Goal: Task Accomplishment & Management: Manage account settings

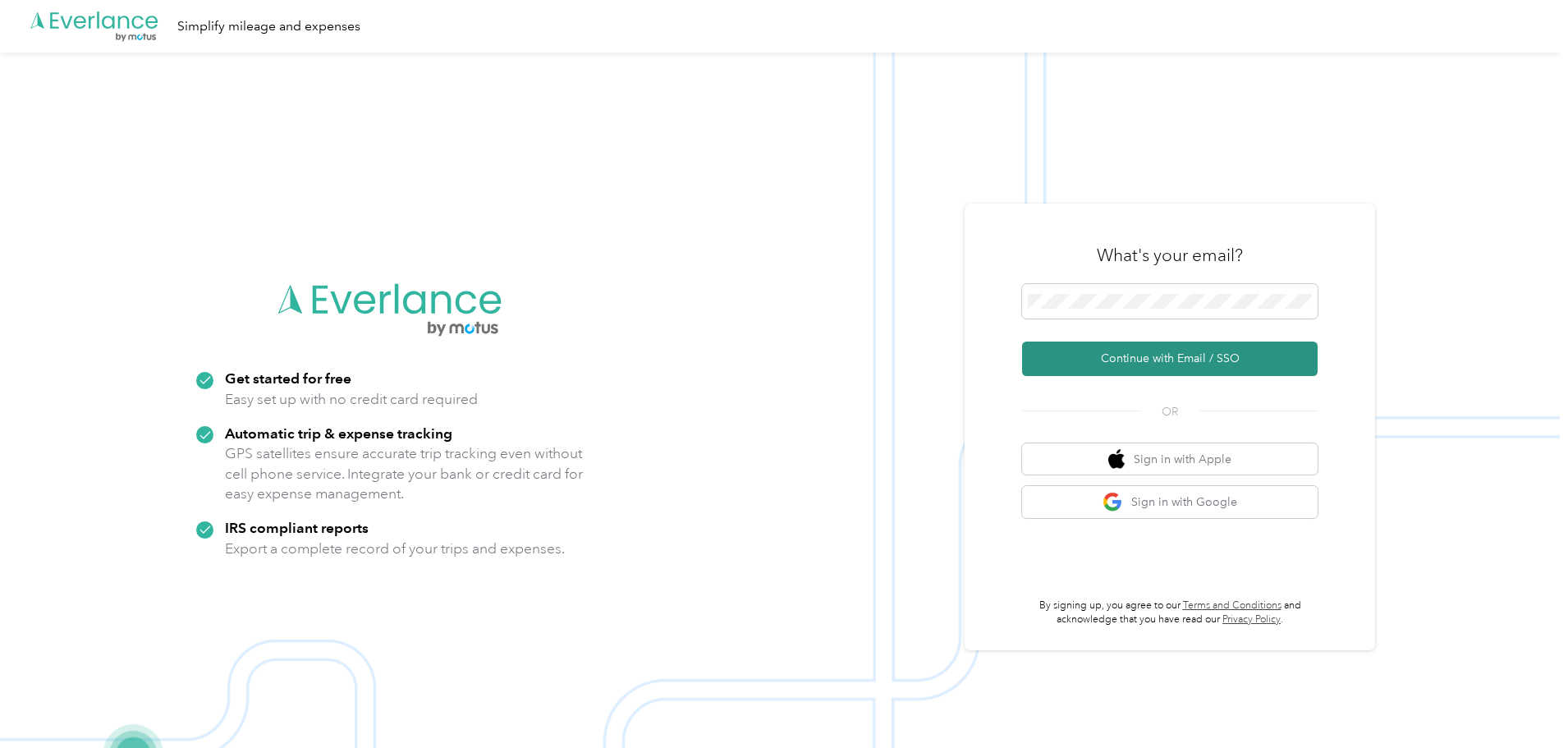
click at [1084, 353] on button "Continue with Email / SSO" at bounding box center [1169, 358] width 296 height 35
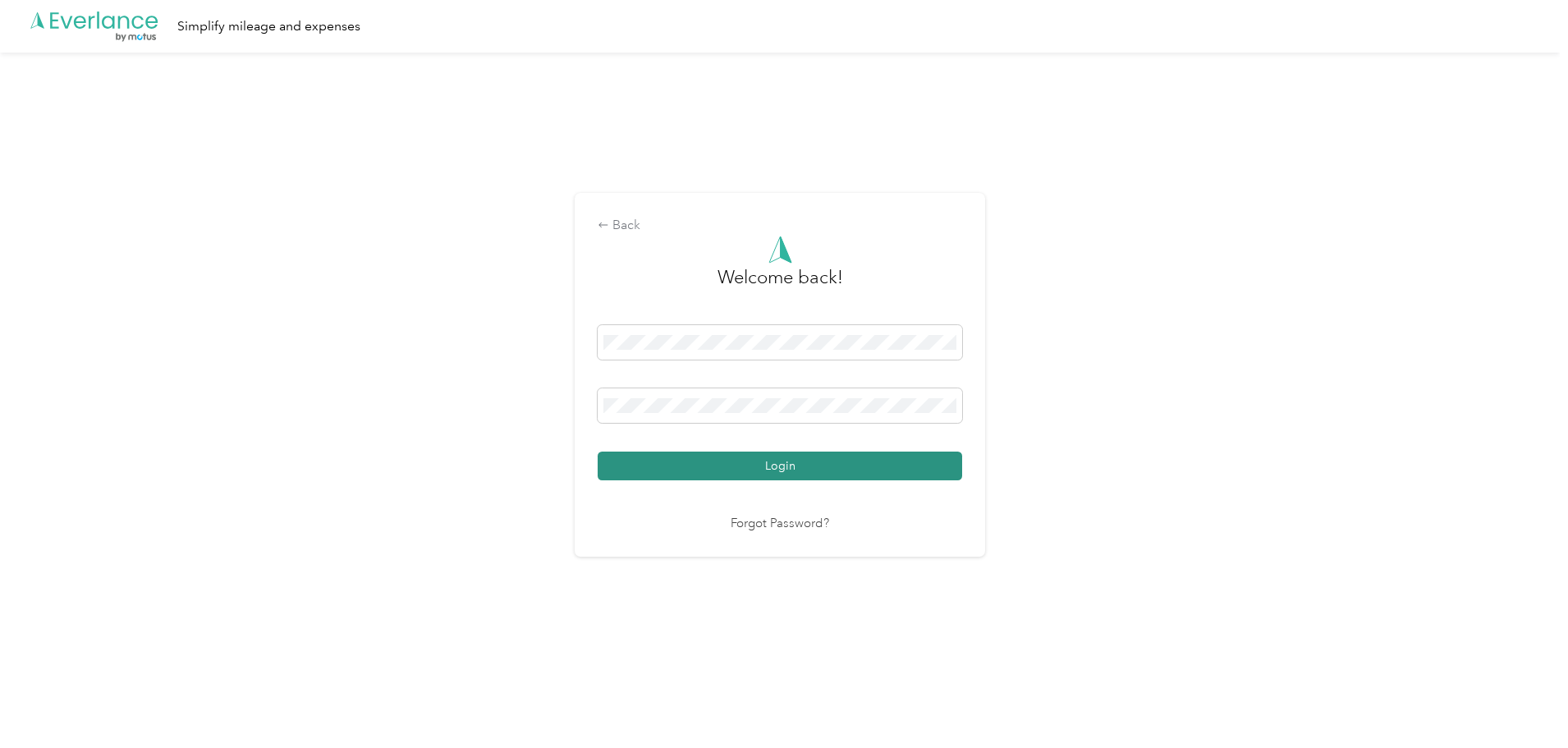
click at [897, 467] on button "Login" at bounding box center [780, 465] width 364 height 29
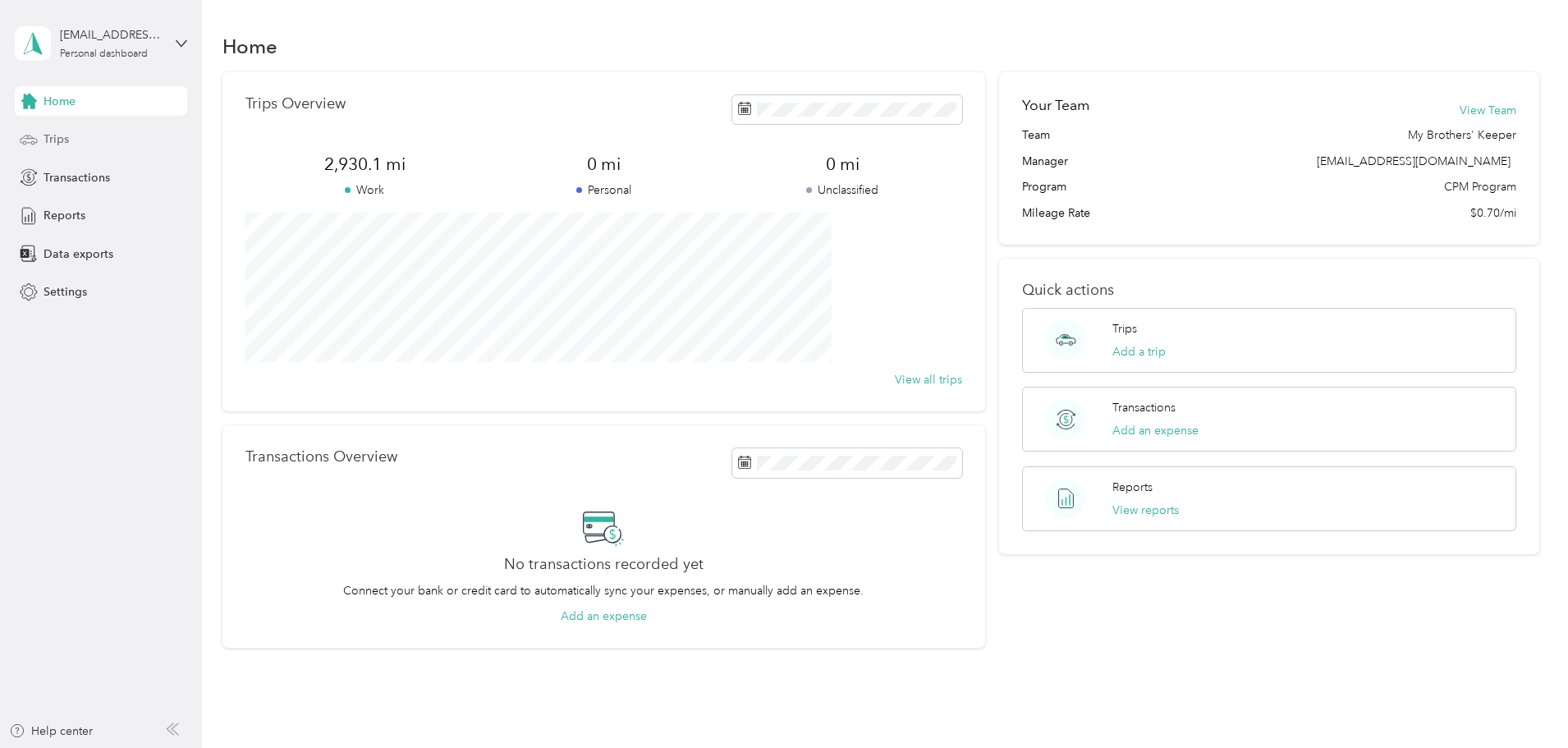
click at [43, 146] on div "Trips" at bounding box center [101, 140] width 172 height 30
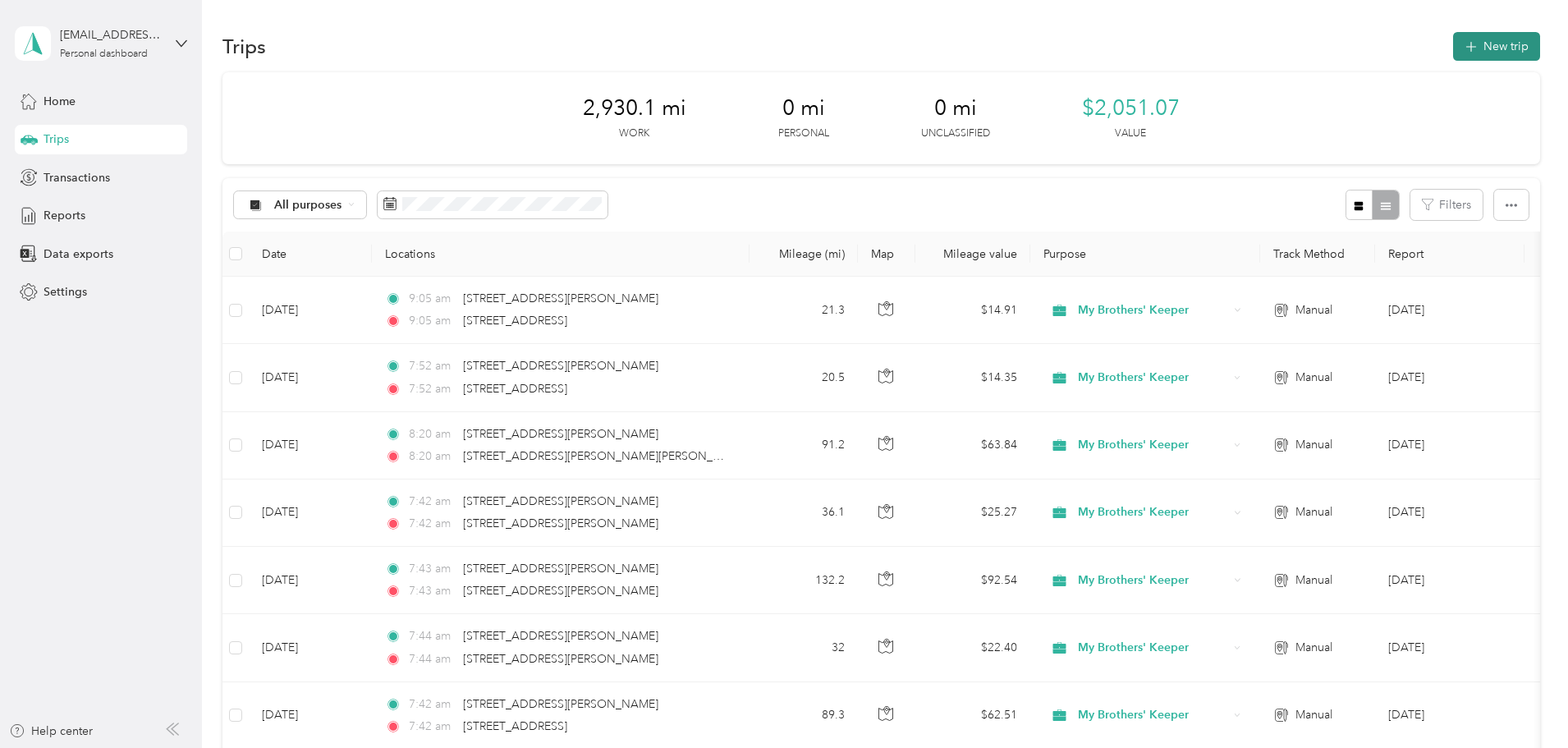
click at [1452, 56] on button "New trip" at bounding box center [1496, 46] width 87 height 29
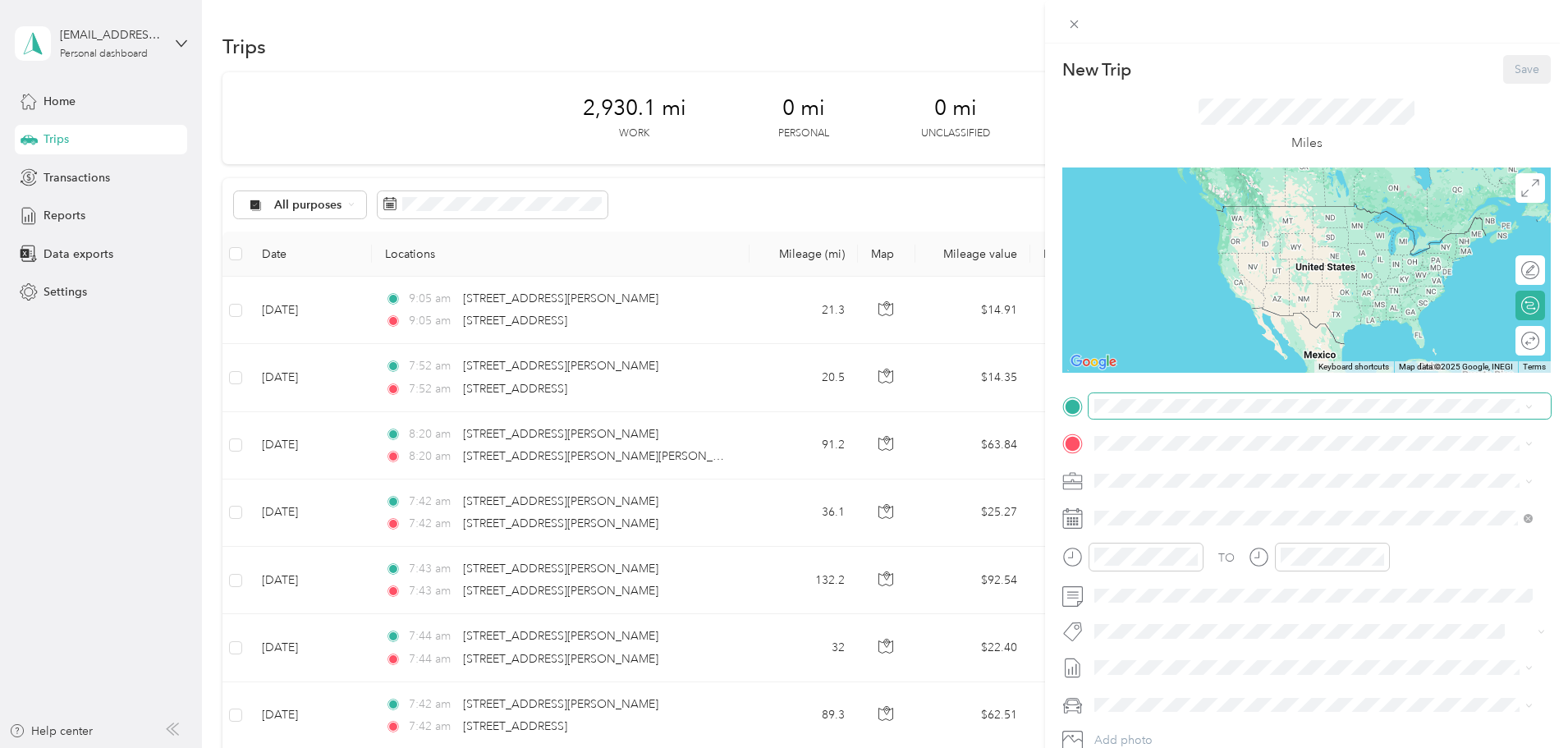
click at [1102, 411] on span at bounding box center [1319, 406] width 462 height 27
click at [1176, 470] on span "[STREET_ADDRESS][PERSON_NAME][US_STATE]" at bounding box center [1252, 465] width 255 height 15
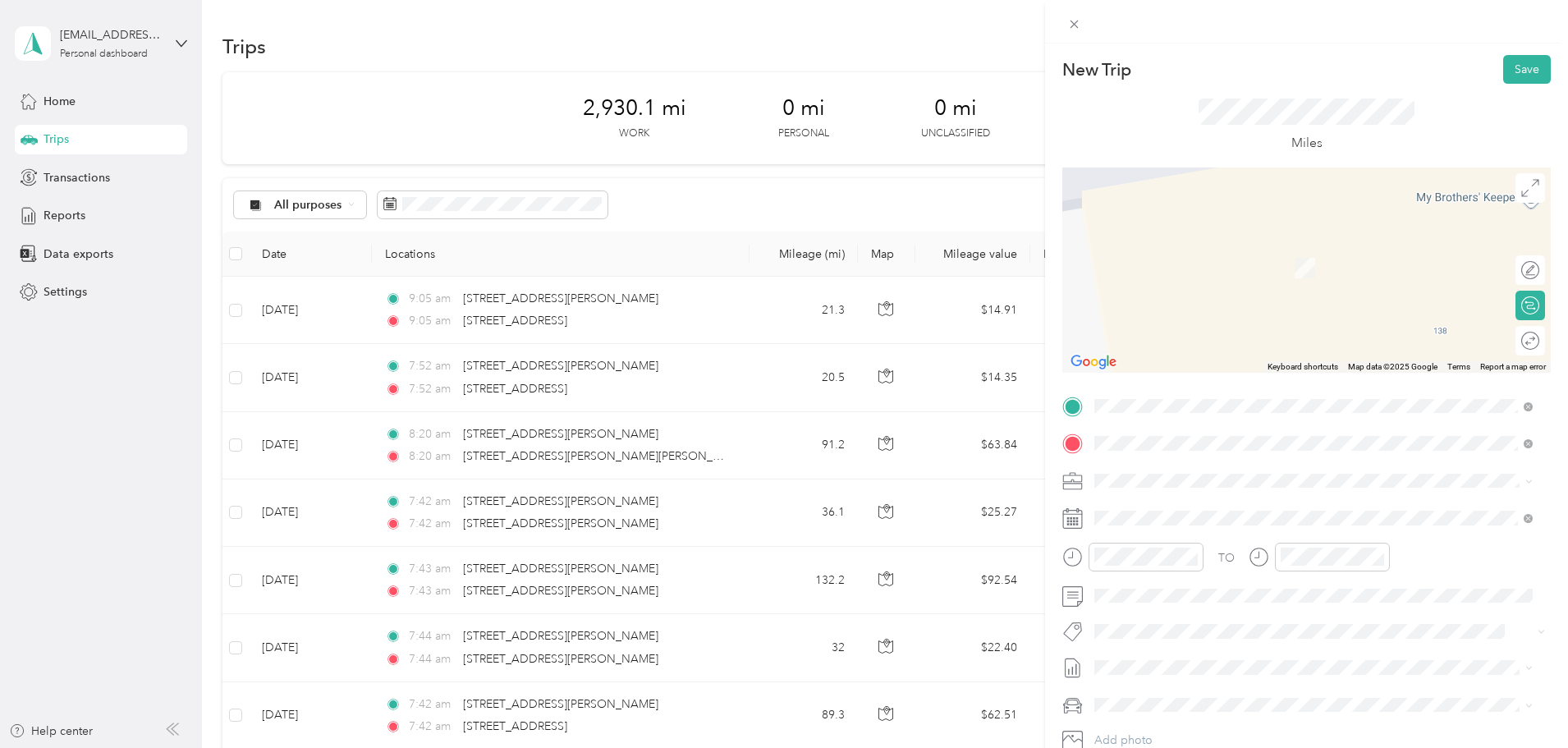
click at [1228, 496] on span "1551 Dublin Court Shakopee, Minnesota 55379, United States" at bounding box center [1326, 516] width 402 height 44
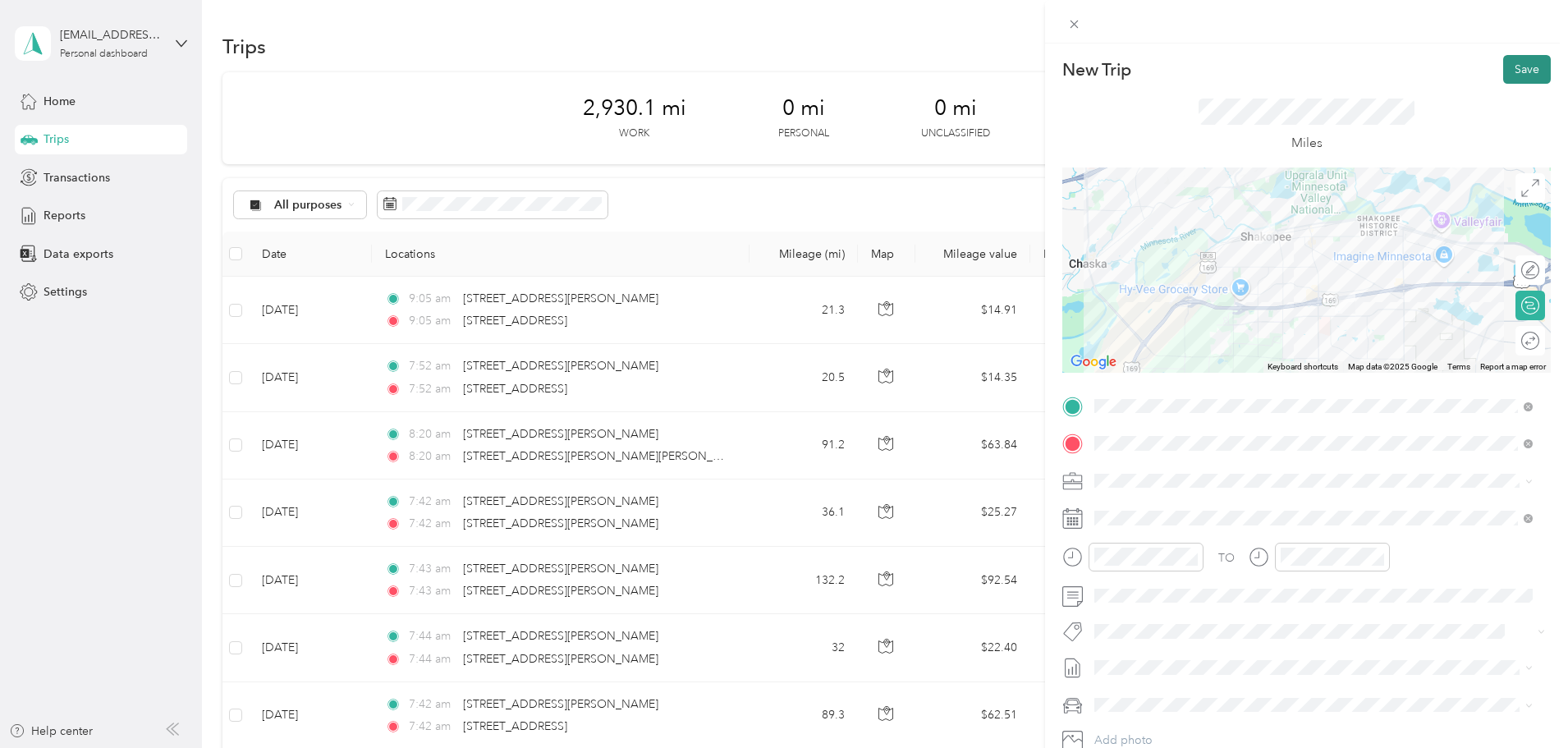
click at [1503, 73] on button "Save" at bounding box center [1526, 69] width 47 height 29
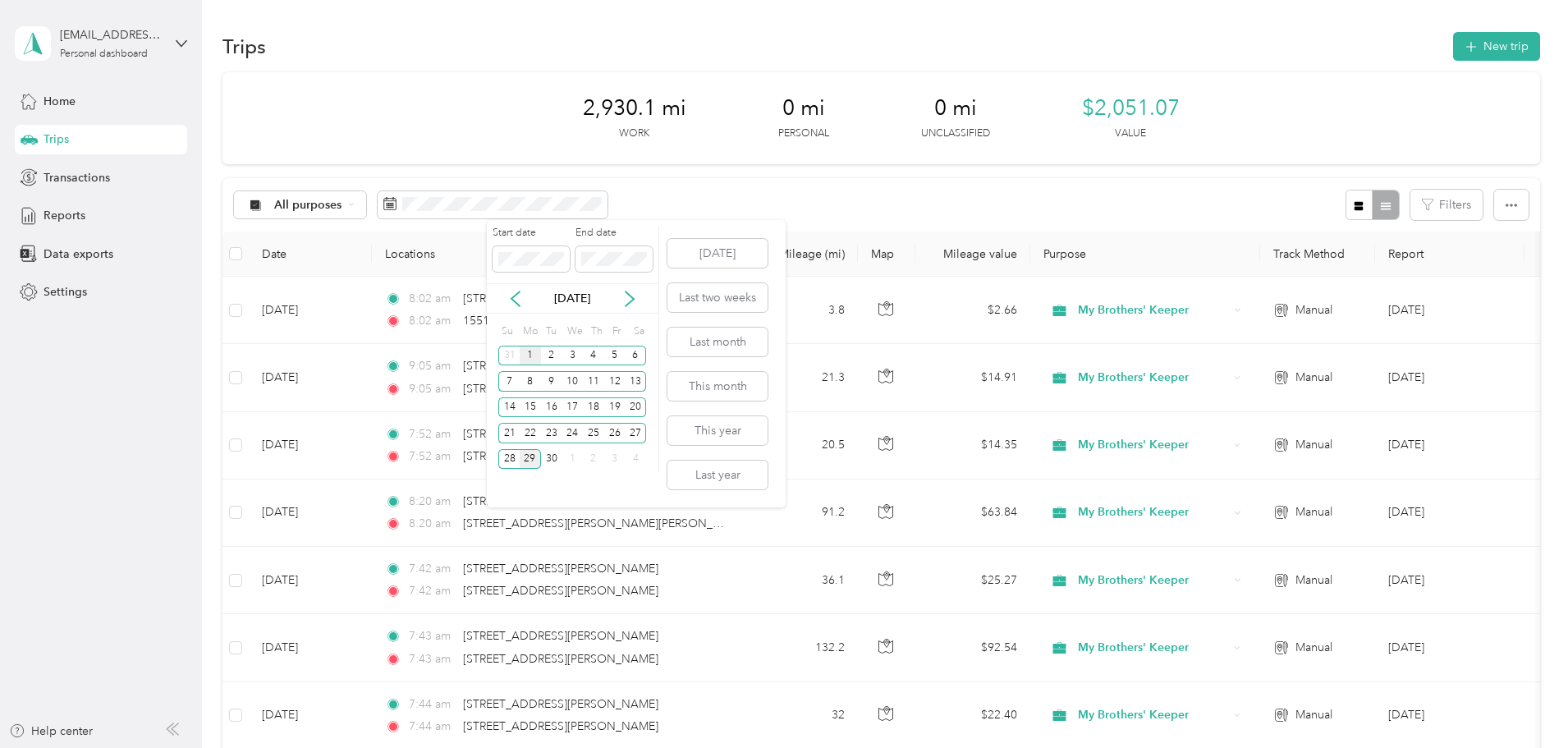
click at [525, 351] on div "1" at bounding box center [530, 355] width 22 height 21
click at [555, 460] on div "30" at bounding box center [552, 459] width 22 height 21
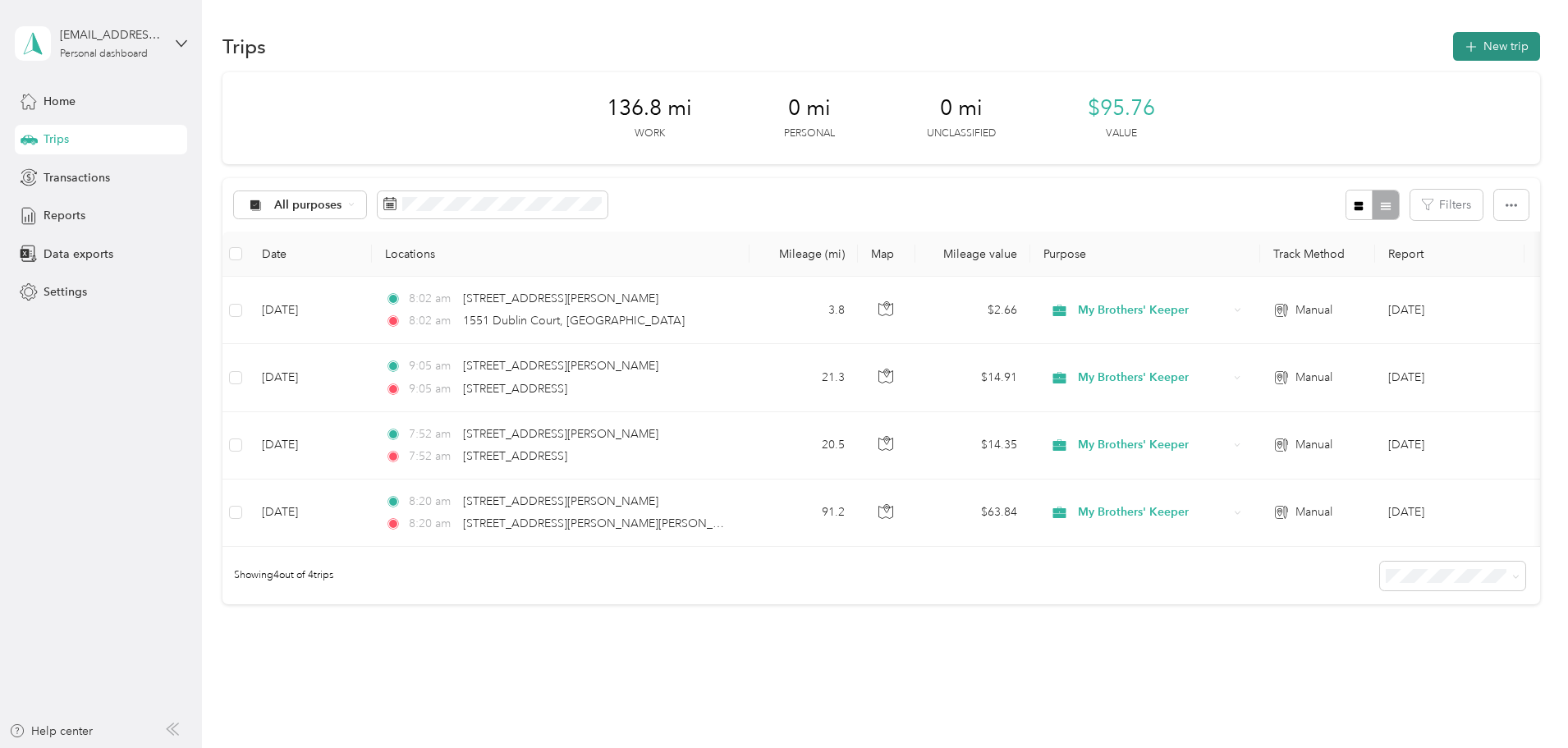
click at [1452, 39] on button "New trip" at bounding box center [1496, 46] width 87 height 29
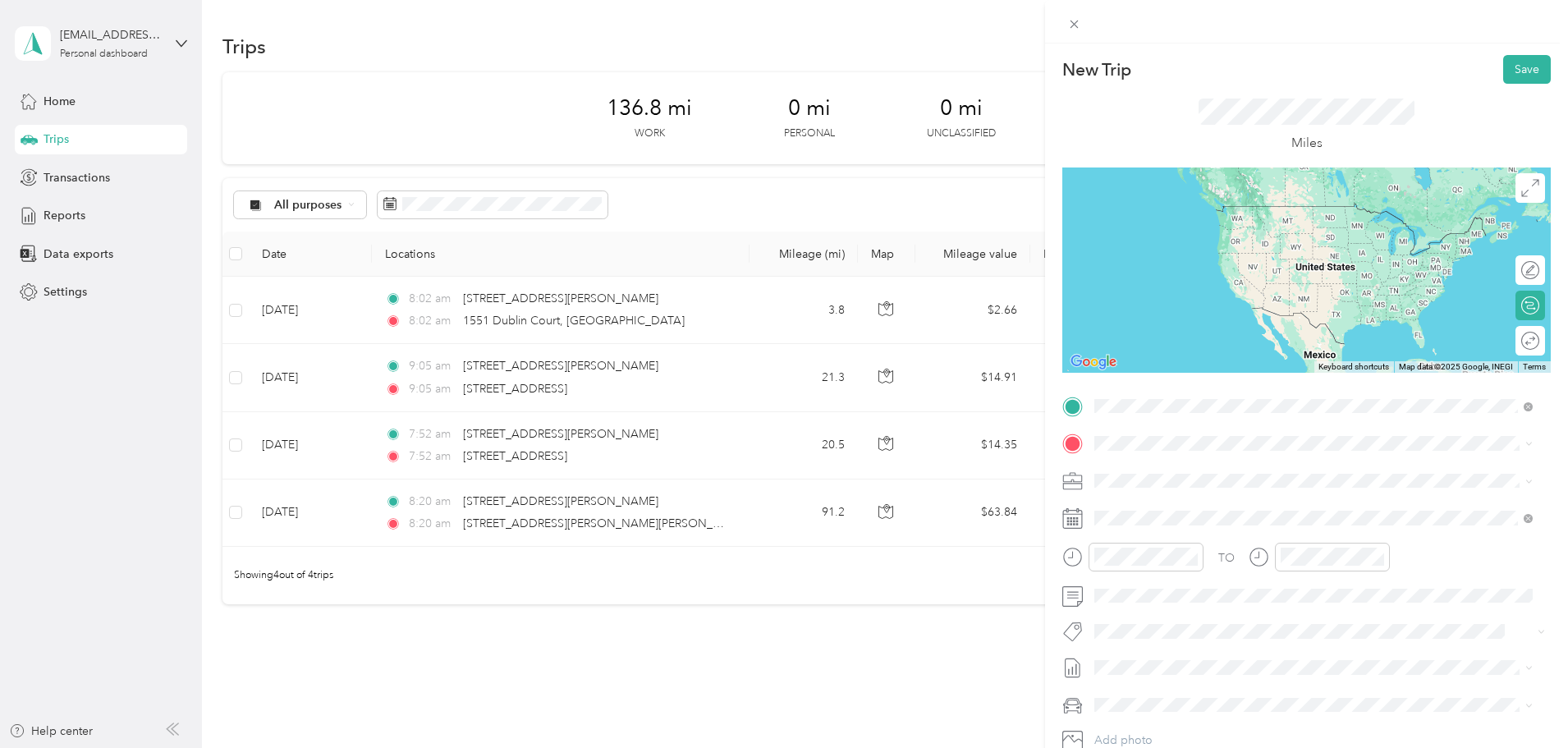
click at [1174, 472] on span "1551 Dublin Court Shakopee, Minnesota 55379, United States" at bounding box center [1326, 480] width 402 height 44
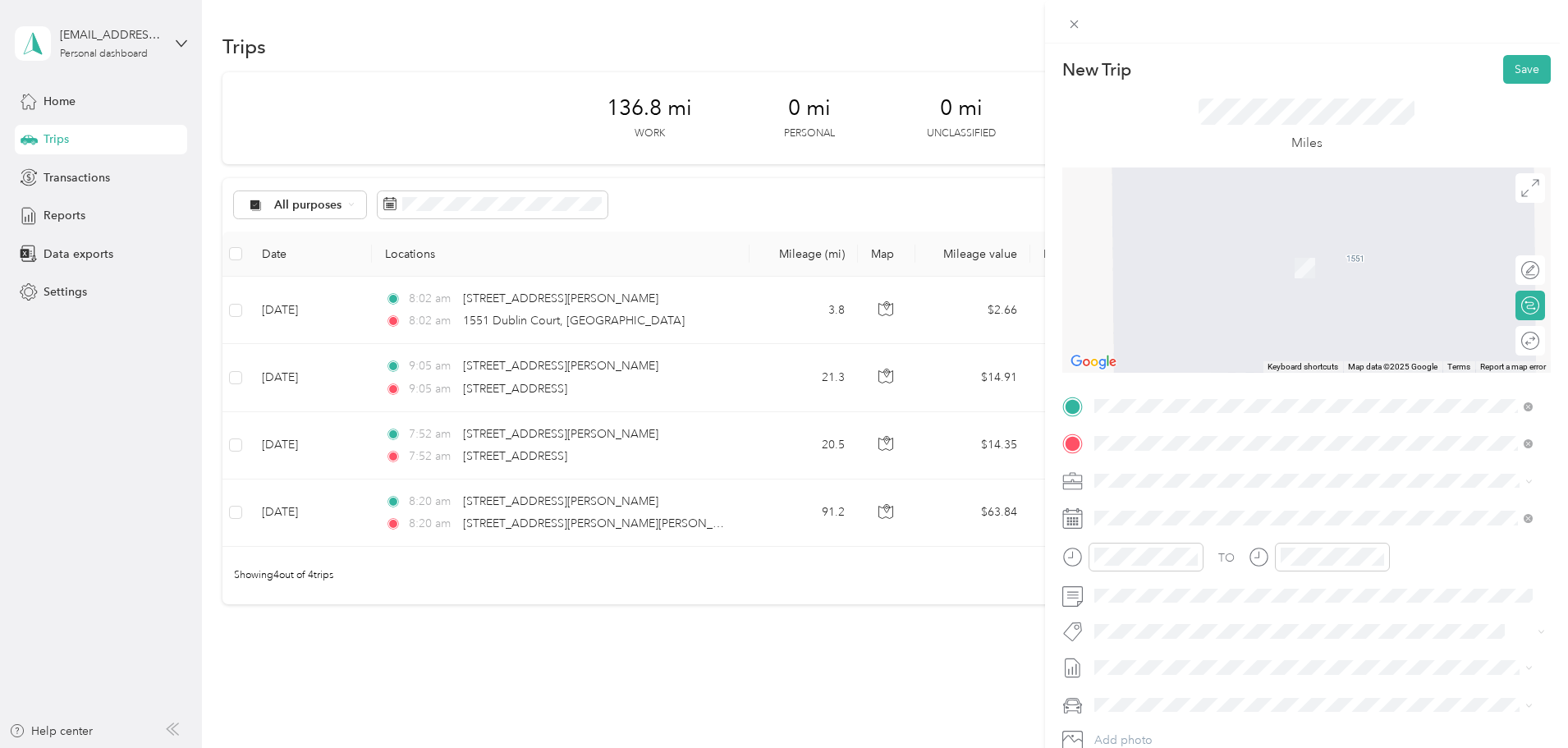
click at [1247, 509] on span "[STREET_ADDRESS][US_STATE]" at bounding box center [1207, 502] width 164 height 15
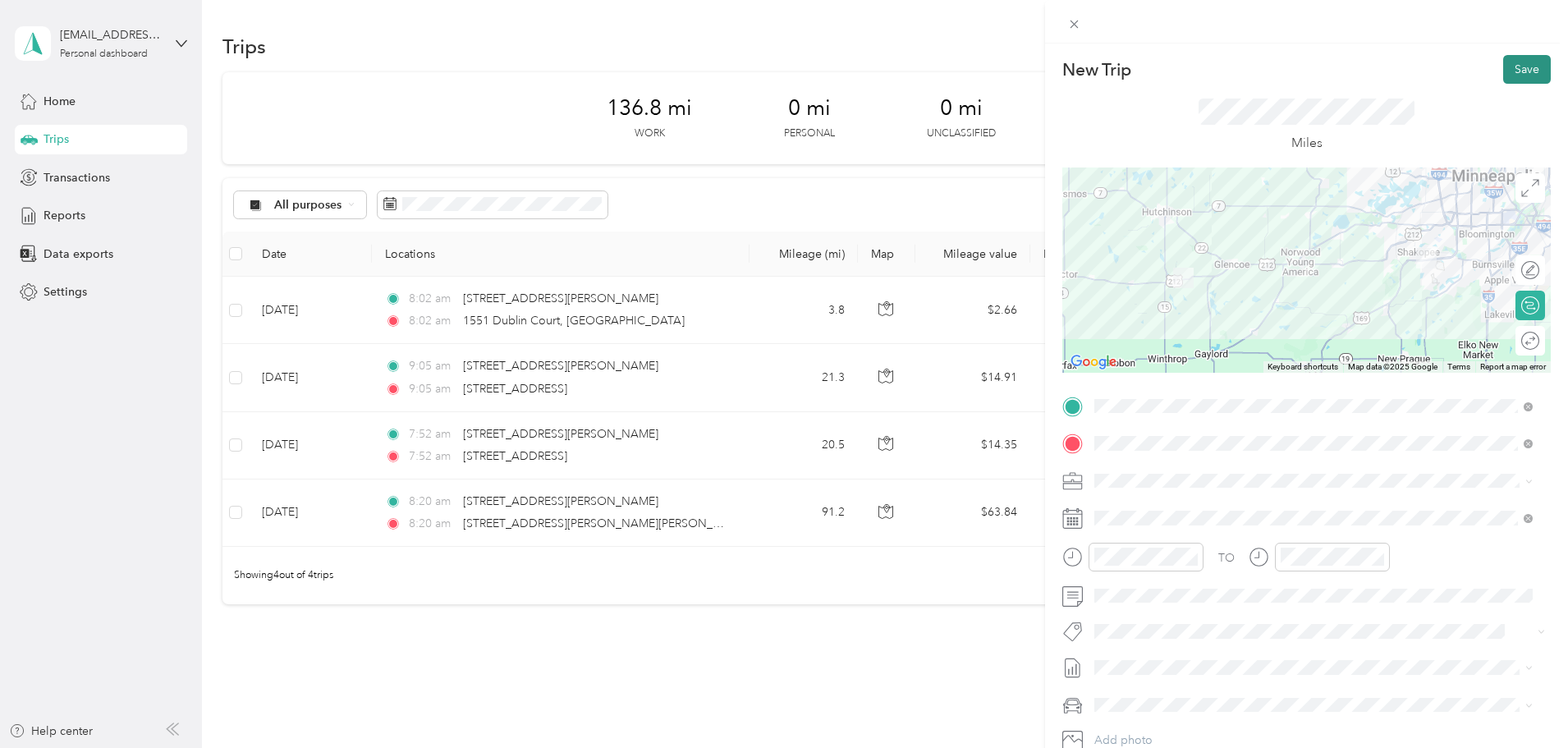
click at [1506, 75] on button "Save" at bounding box center [1526, 69] width 47 height 29
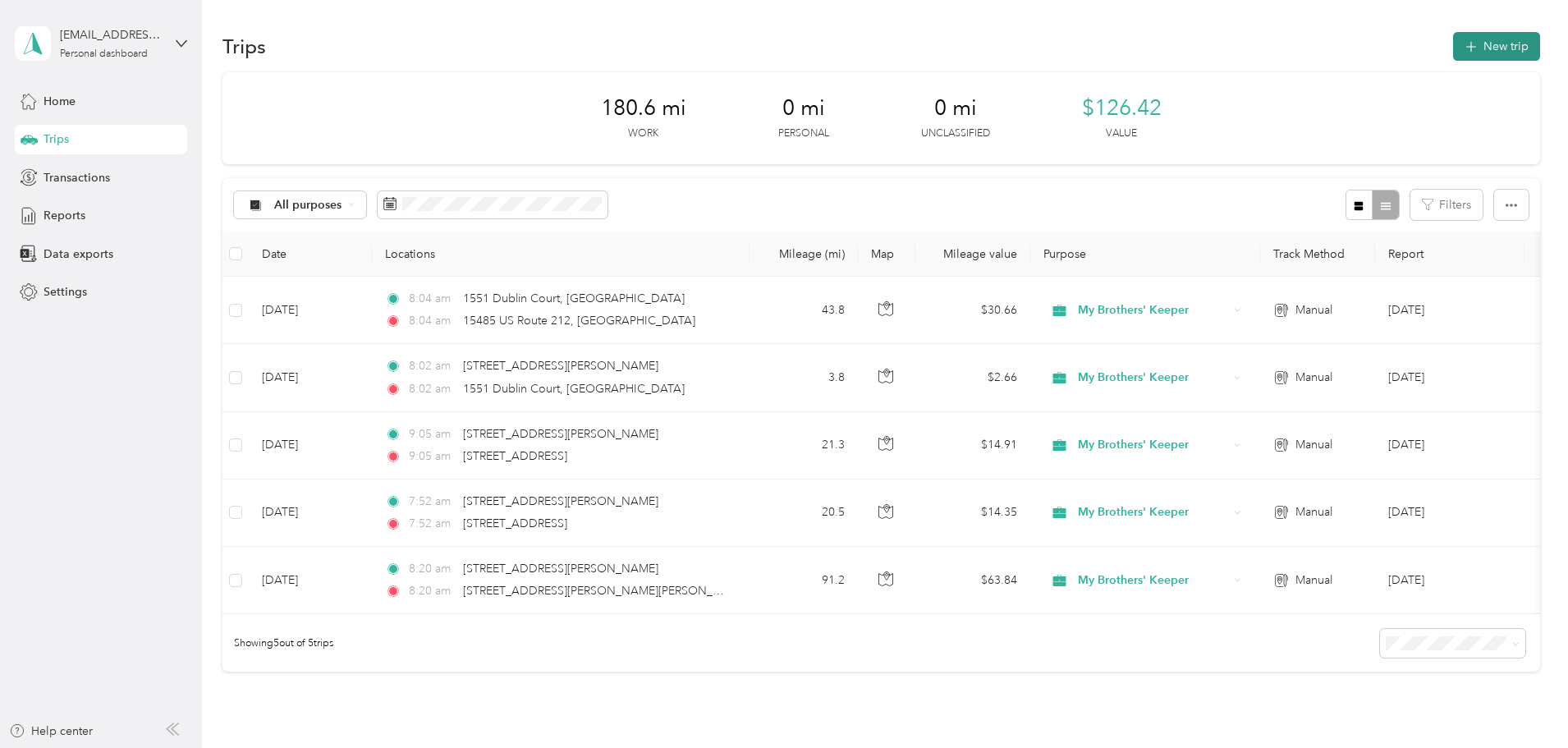
click at [1461, 47] on icon "button" at bounding box center [1470, 47] width 19 height 19
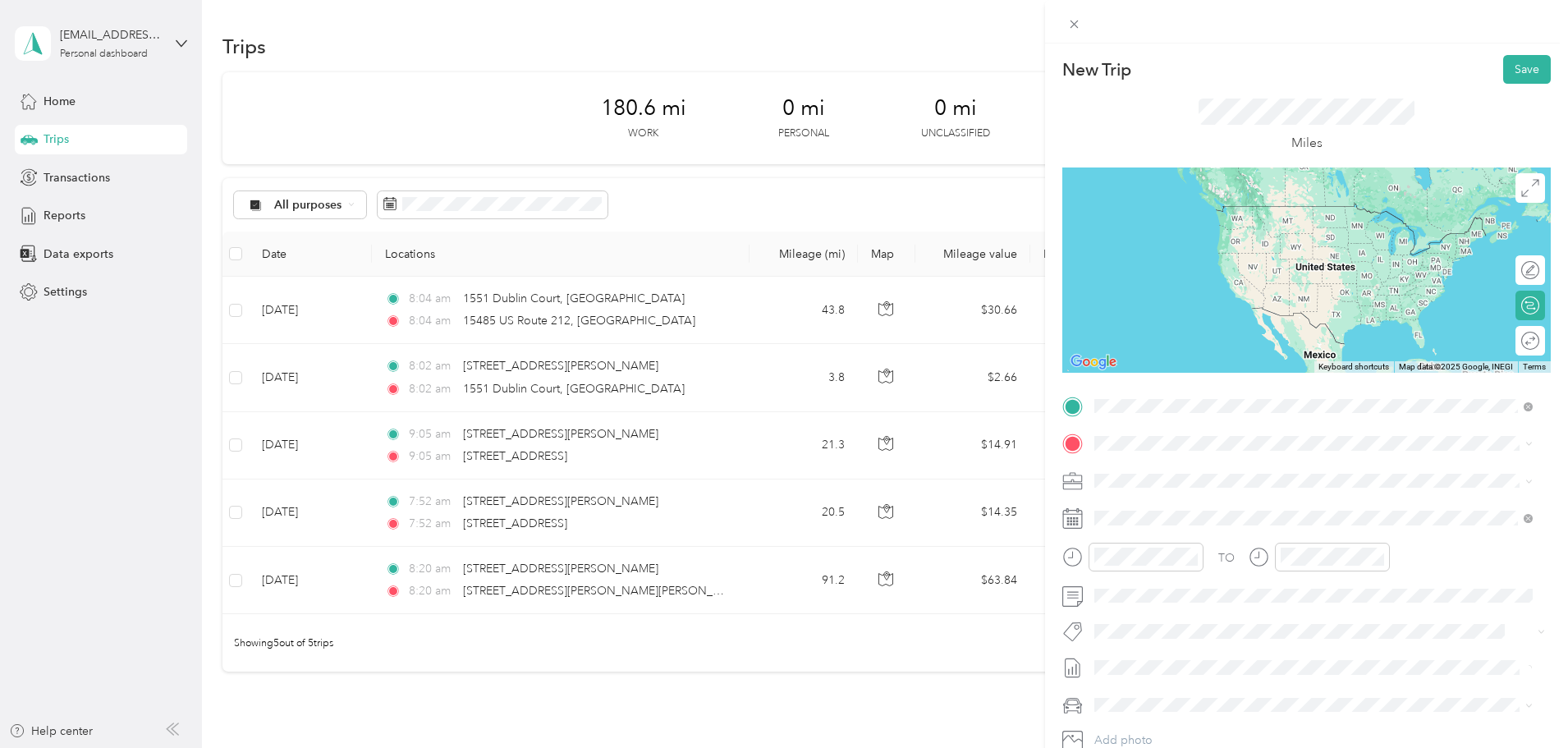
click at [1215, 471] on span "[STREET_ADDRESS][US_STATE]" at bounding box center [1207, 465] width 164 height 15
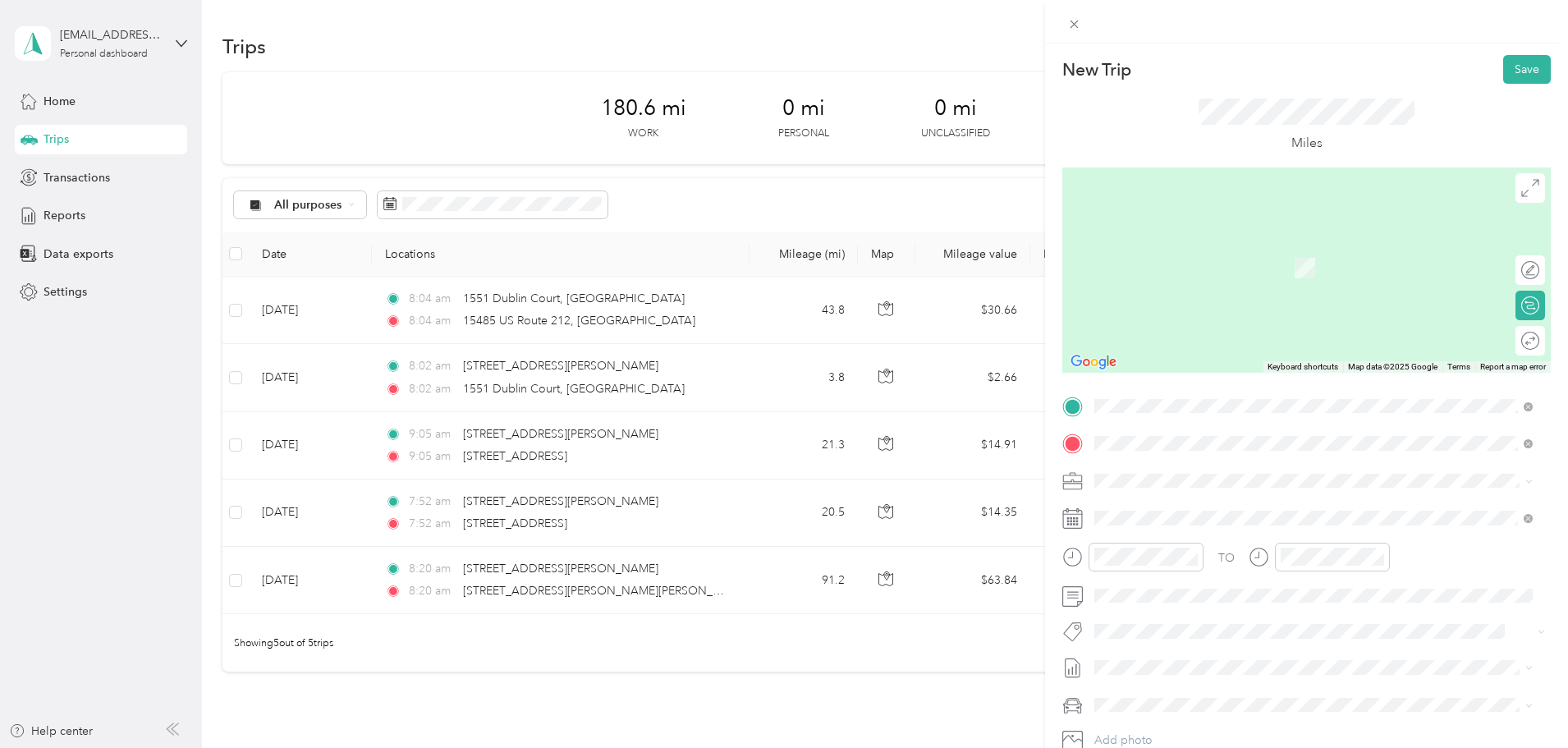
click at [1216, 502] on span "[STREET_ADDRESS][PERSON_NAME][US_STATE]" at bounding box center [1252, 502] width 255 height 15
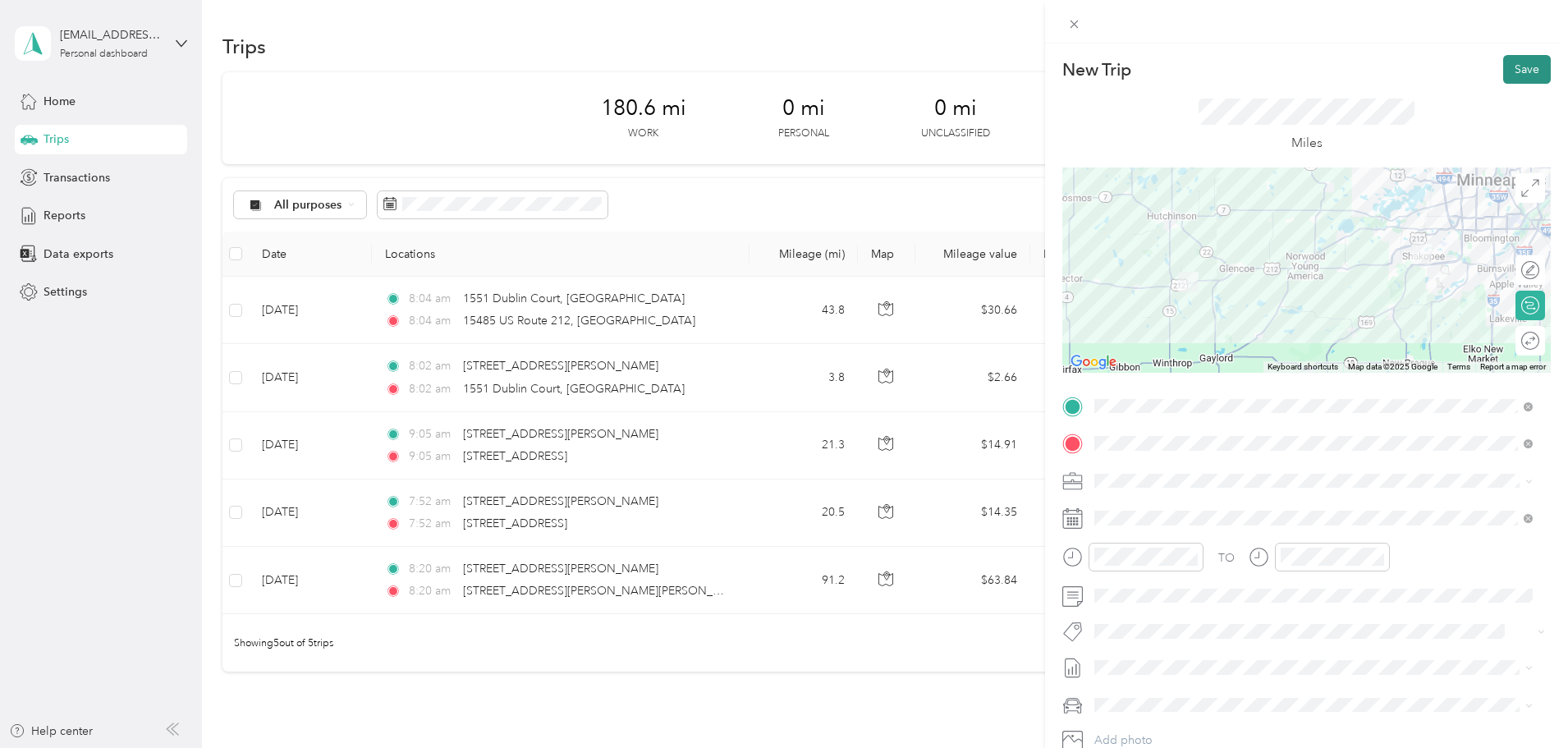
click at [1503, 69] on button "Save" at bounding box center [1526, 69] width 47 height 29
